Goal: Check status: Check status

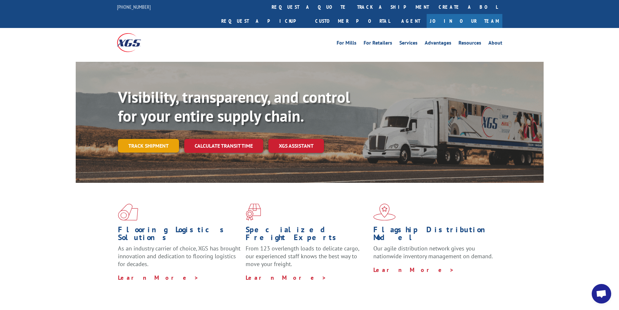
click at [155, 139] on link "Track shipment" at bounding box center [148, 146] width 61 height 14
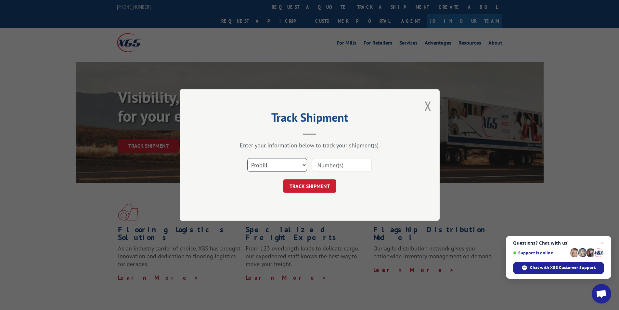
click at [297, 161] on select "Select category... Probill BOL PO" at bounding box center [277, 165] width 60 height 14
select select "bol"
click at [247, 158] on select "Select category... Probill BOL PO" at bounding box center [277, 165] width 60 height 14
click at [343, 166] on input at bounding box center [342, 165] width 60 height 14
paste input "2852964"
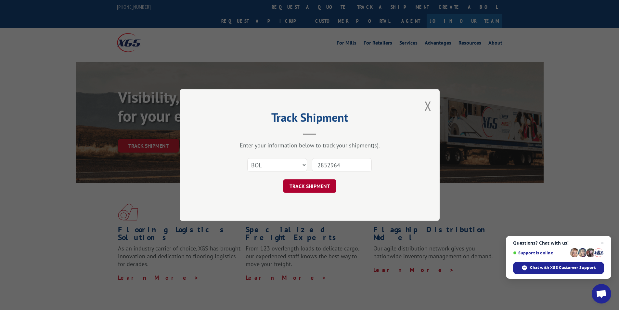
type input "2852964"
click at [328, 182] on button "TRACK SHIPMENT" at bounding box center [309, 186] width 53 height 14
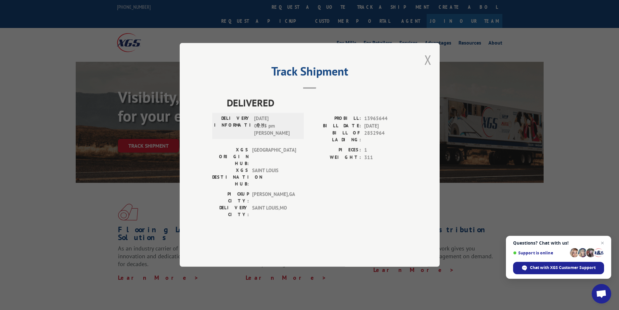
click at [428, 68] on button "Close modal" at bounding box center [427, 59] width 7 height 17
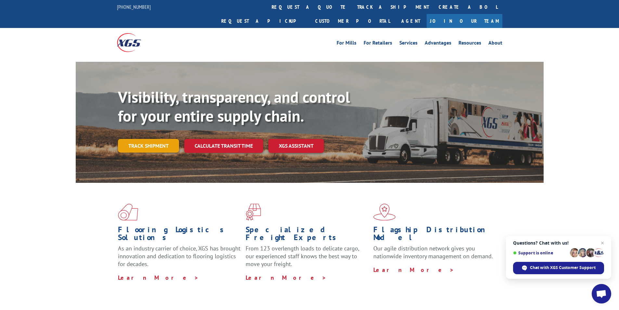
click at [156, 139] on link "Track shipment" at bounding box center [148, 146] width 61 height 14
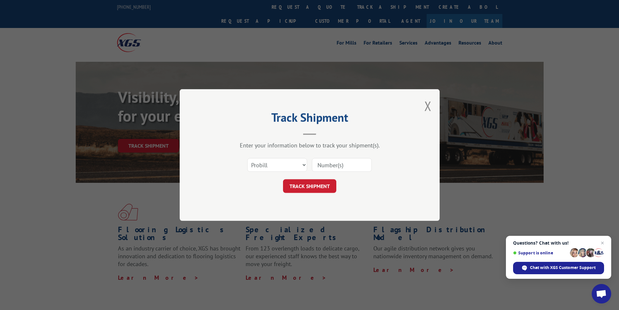
click at [341, 162] on input at bounding box center [342, 165] width 60 height 14
paste input "2852964"
type input "2852964"
click at [314, 185] on button "TRACK SHIPMENT" at bounding box center [309, 186] width 53 height 14
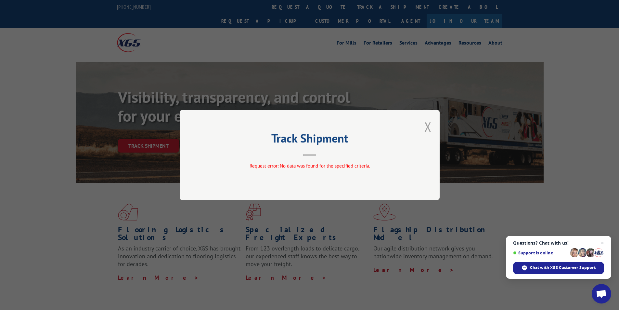
click at [426, 125] on button "Close modal" at bounding box center [427, 126] width 7 height 17
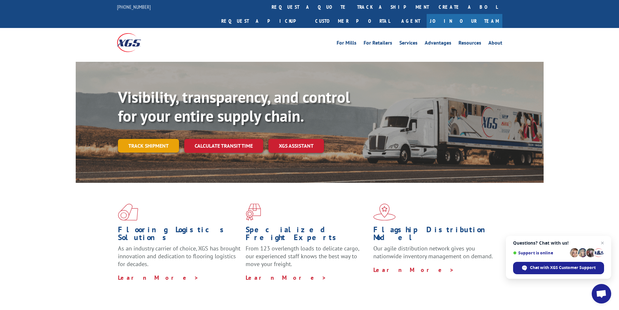
click at [154, 139] on link "Track shipment" at bounding box center [148, 146] width 61 height 14
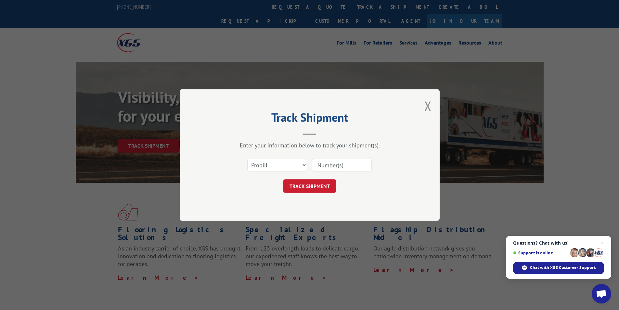
click at [332, 165] on input at bounding box center [342, 165] width 60 height 14
paste input "2852964"
type input "2852964"
click at [304, 188] on button "TRACK SHIPMENT" at bounding box center [309, 186] width 53 height 14
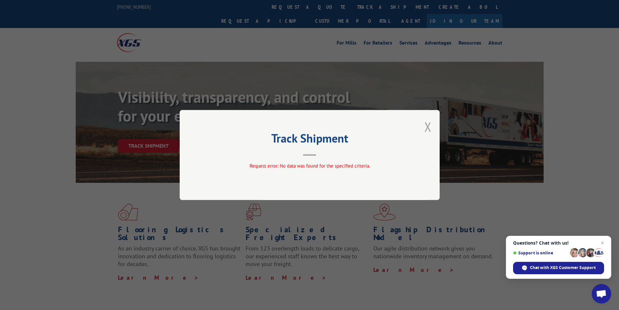
click at [428, 127] on button "Close modal" at bounding box center [427, 126] width 7 height 17
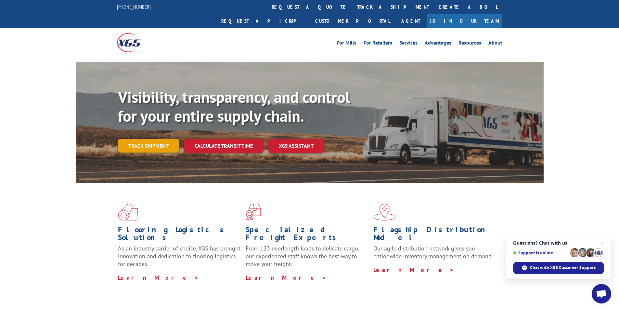
click at [130, 139] on link "Track shipment" at bounding box center [148, 146] width 61 height 14
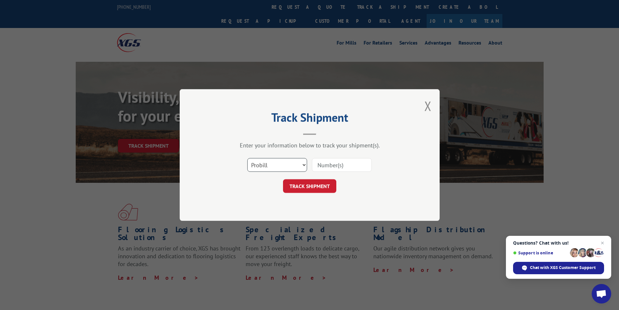
click at [281, 169] on select "Select category... Probill BOL PO" at bounding box center [277, 165] width 60 height 14
select select "bol"
click at [247, 158] on select "Select category... Probill BOL PO" at bounding box center [277, 165] width 60 height 14
click at [339, 161] on input at bounding box center [342, 165] width 60 height 14
paste input "2852964"
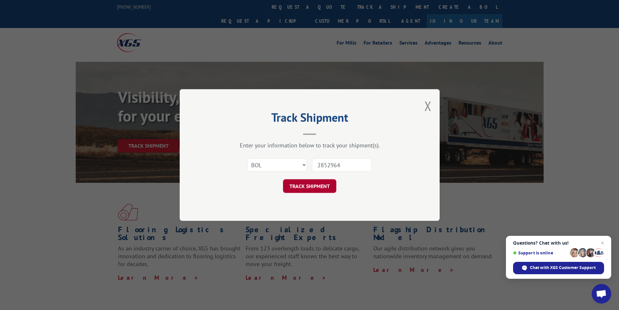
type input "2852964"
click at [311, 184] on button "TRACK SHIPMENT" at bounding box center [309, 186] width 53 height 14
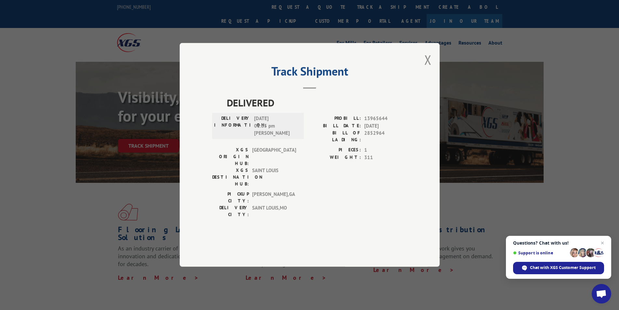
click at [426, 68] on button "Close modal" at bounding box center [427, 59] width 7 height 17
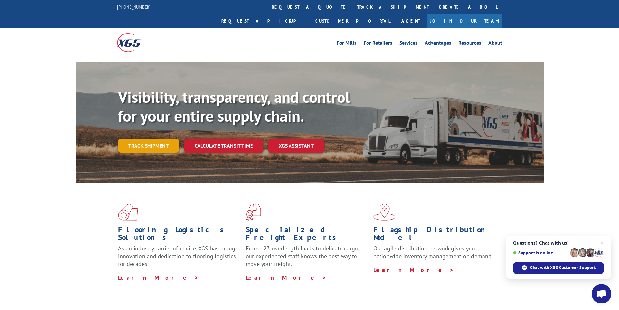
click at [141, 139] on link "Track shipment" at bounding box center [148, 146] width 61 height 14
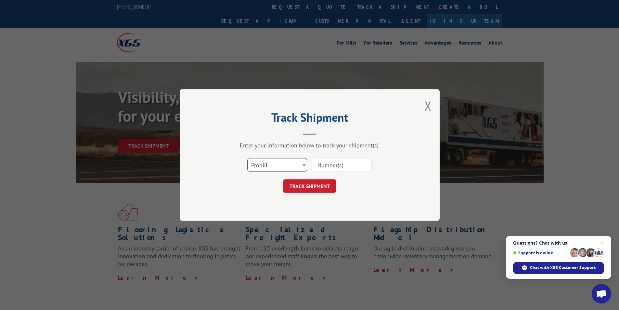
click at [290, 168] on select "Select category... Probill BOL PO" at bounding box center [277, 165] width 60 height 14
select select "po"
click at [247, 158] on select "Select category... Probill BOL PO" at bounding box center [277, 165] width 60 height 14
click at [325, 165] on input at bounding box center [342, 165] width 60 height 14
paste input "CG516868"
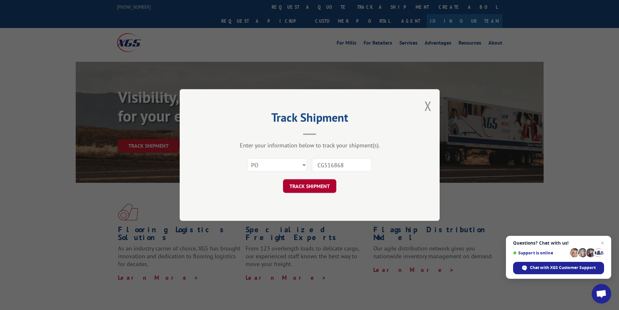
type input "CG516868"
click at [318, 185] on button "TRACK SHIPMENT" at bounding box center [309, 186] width 53 height 14
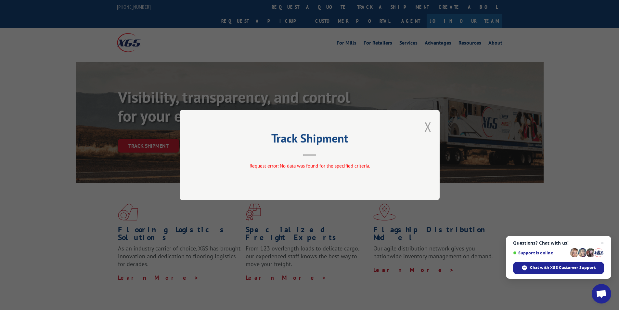
click at [426, 130] on button "Close modal" at bounding box center [427, 126] width 7 height 17
